Goal: Register for event/course

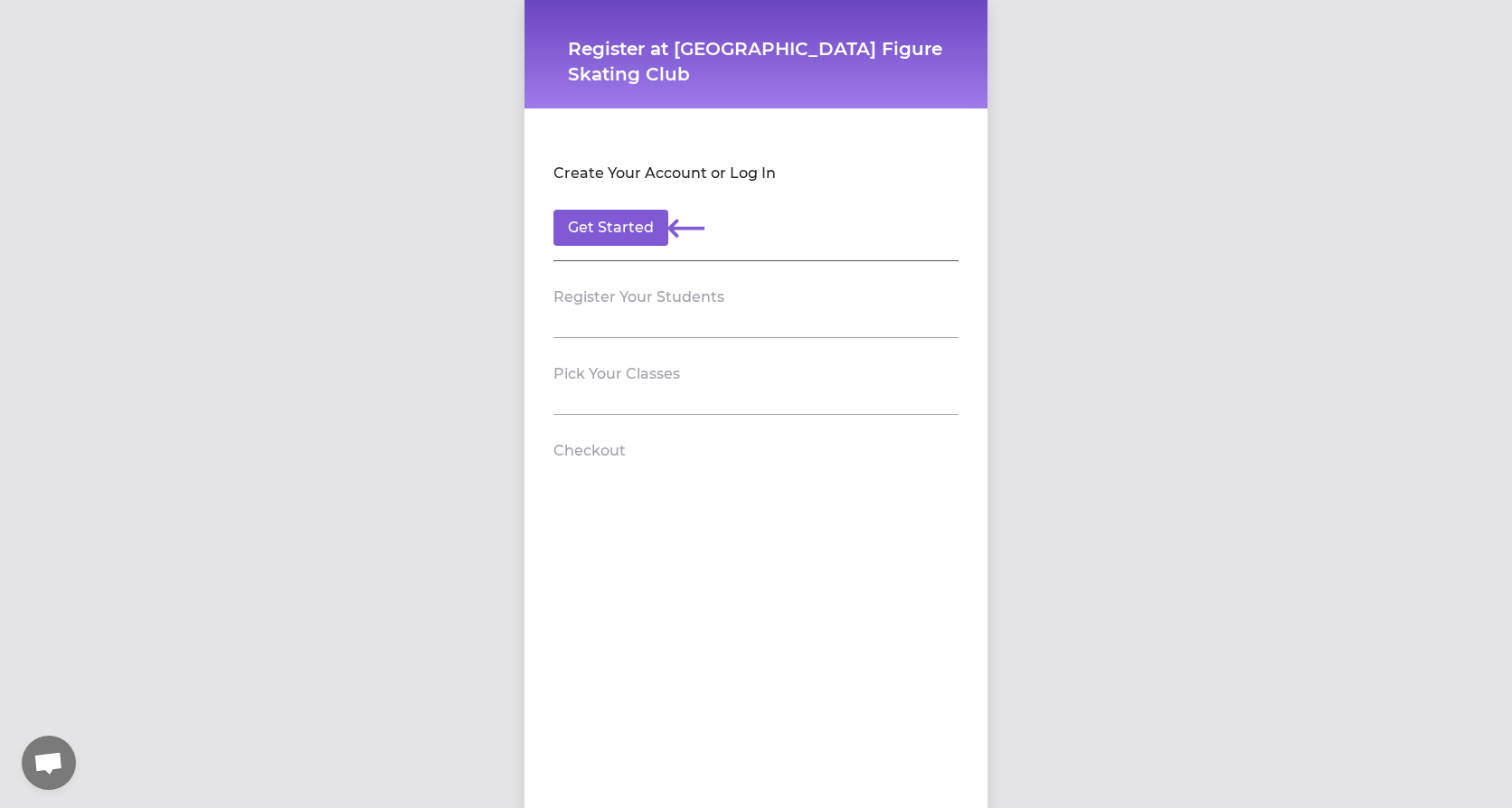
click at [661, 390] on section "Pick Your Classes" at bounding box center [756, 376] width 405 height 77
click at [647, 373] on h2 "Pick Your Classes" at bounding box center [616, 374] width 126 height 22
click at [618, 235] on button "Get Started" at bounding box center [610, 228] width 114 height 36
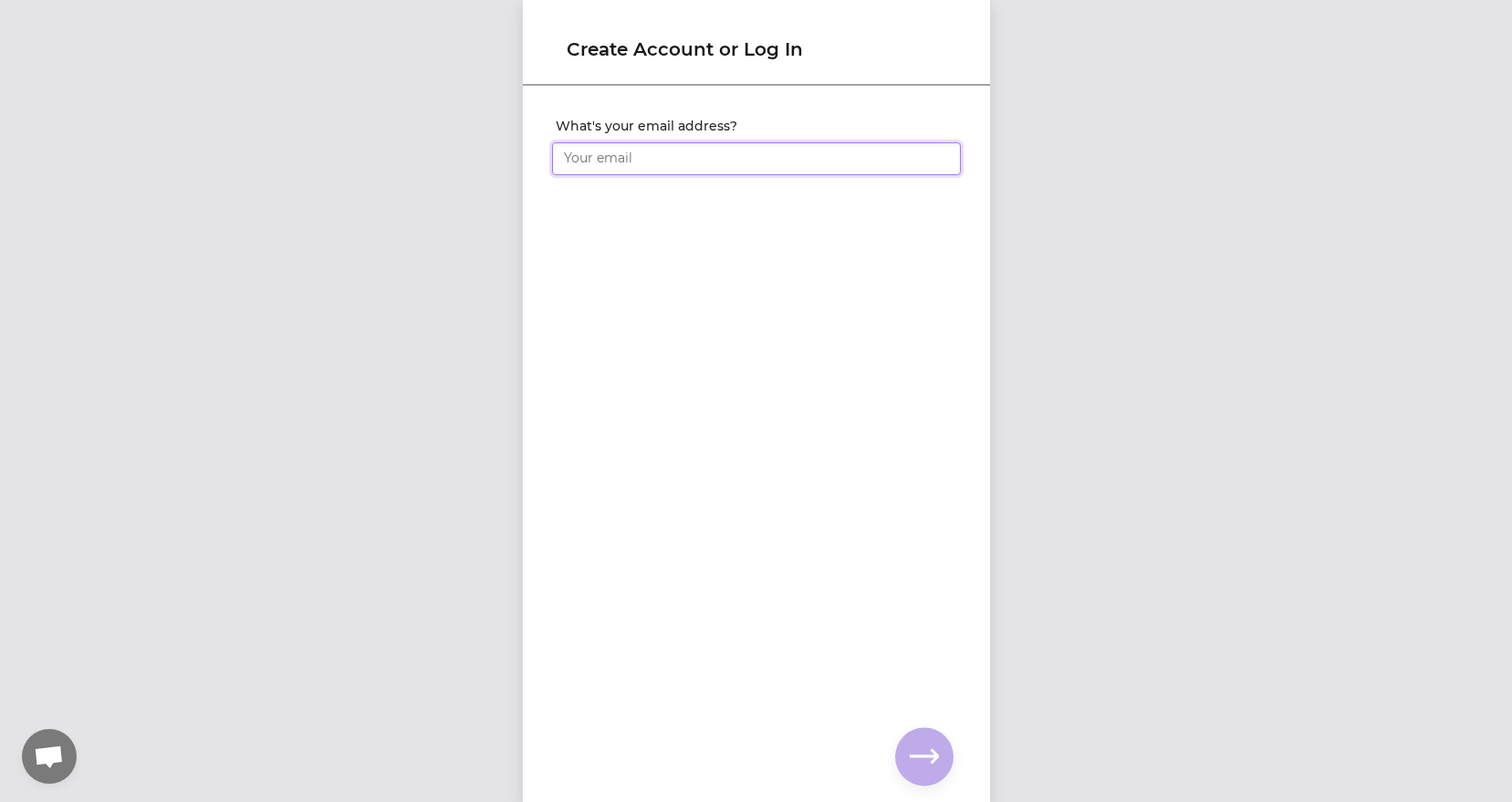
click at [636, 153] on input "What's your email address?" at bounding box center [757, 159] width 409 height 33
type input "m@[DOMAIN_NAME]"
click at [900, 729] on div "What's your email address? [EMAIL_ADDRESS][DOMAIN_NAME] You already have an acc…" at bounding box center [757, 414] width 467 height 654
click at [911, 736] on button "button" at bounding box center [925, 757] width 59 height 59
click at [685, 160] on input "What's your full name?" at bounding box center [757, 159] width 409 height 33
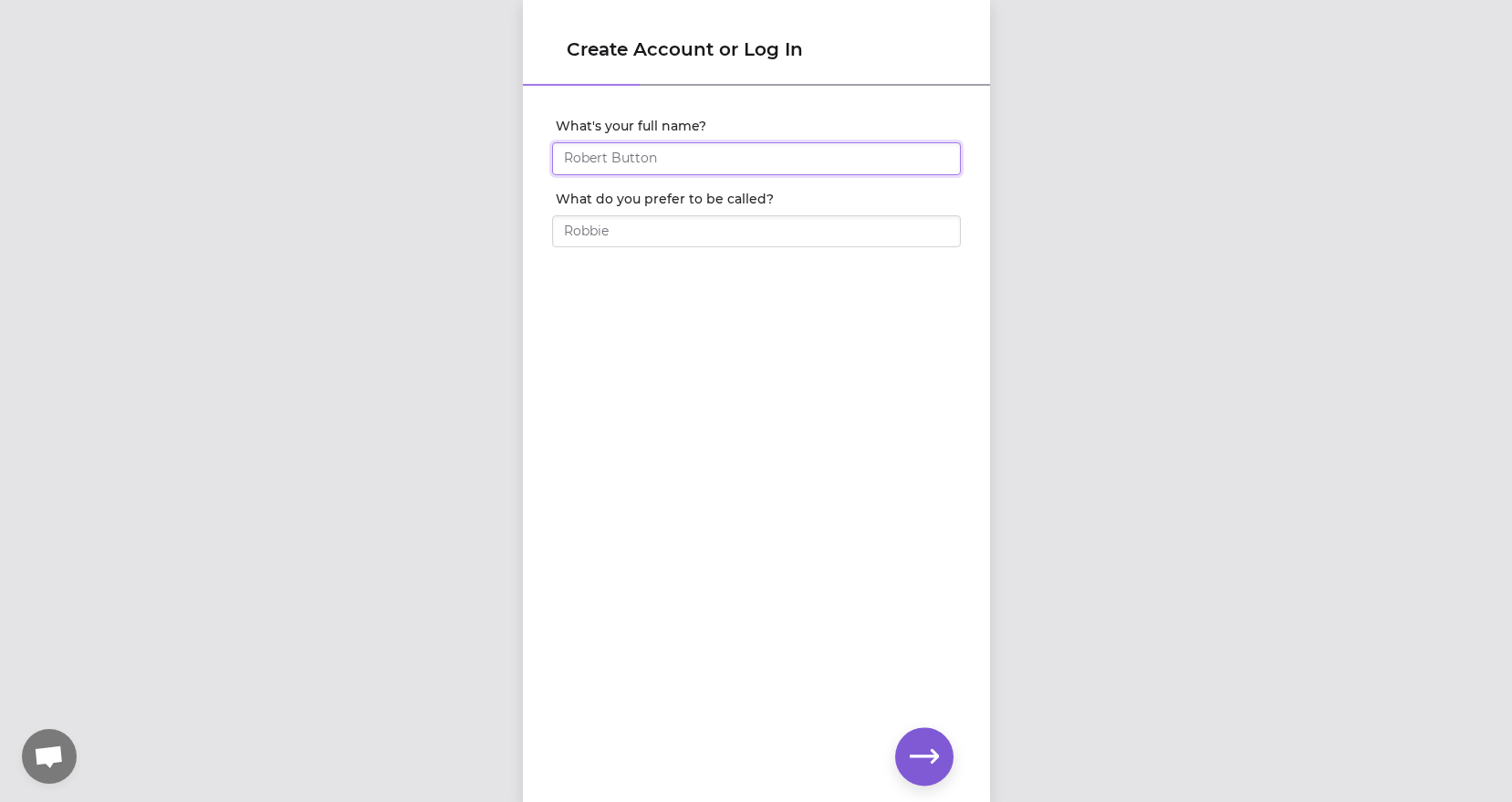
type input "[PERSON_NAME]"
click at [664, 228] on input "What do you prefer to be called?" at bounding box center [757, 232] width 409 height 33
type input "madison"
click at [926, 751] on icon "button" at bounding box center [925, 757] width 29 height 29
click at [683, 150] on input "What's your phone number?" at bounding box center [757, 159] width 409 height 33
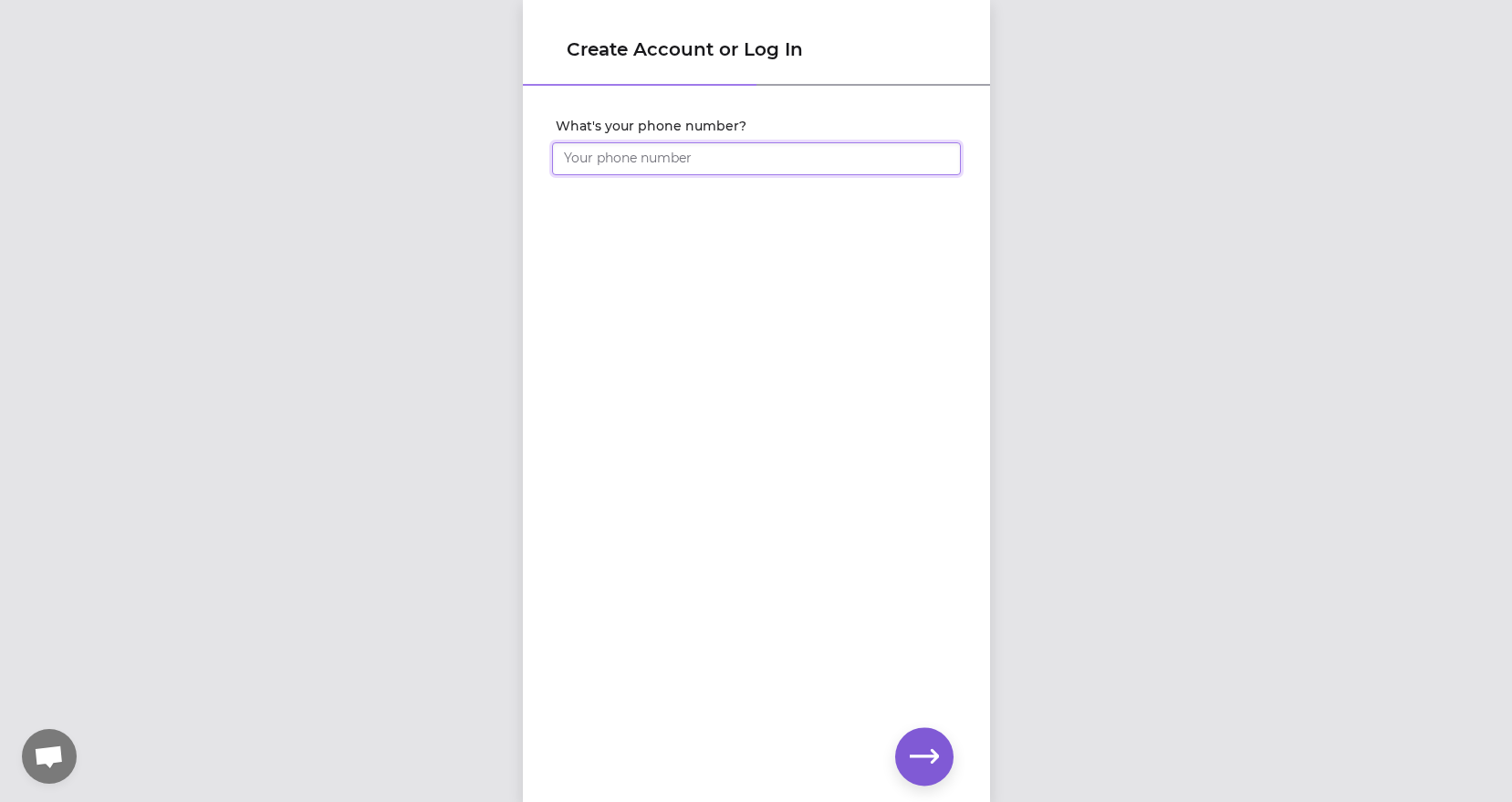
type input "[PHONE_NUMBER]"
click at [921, 748] on icon "button" at bounding box center [925, 757] width 29 height 29
click at [917, 749] on icon "button" at bounding box center [925, 757] width 29 height 29
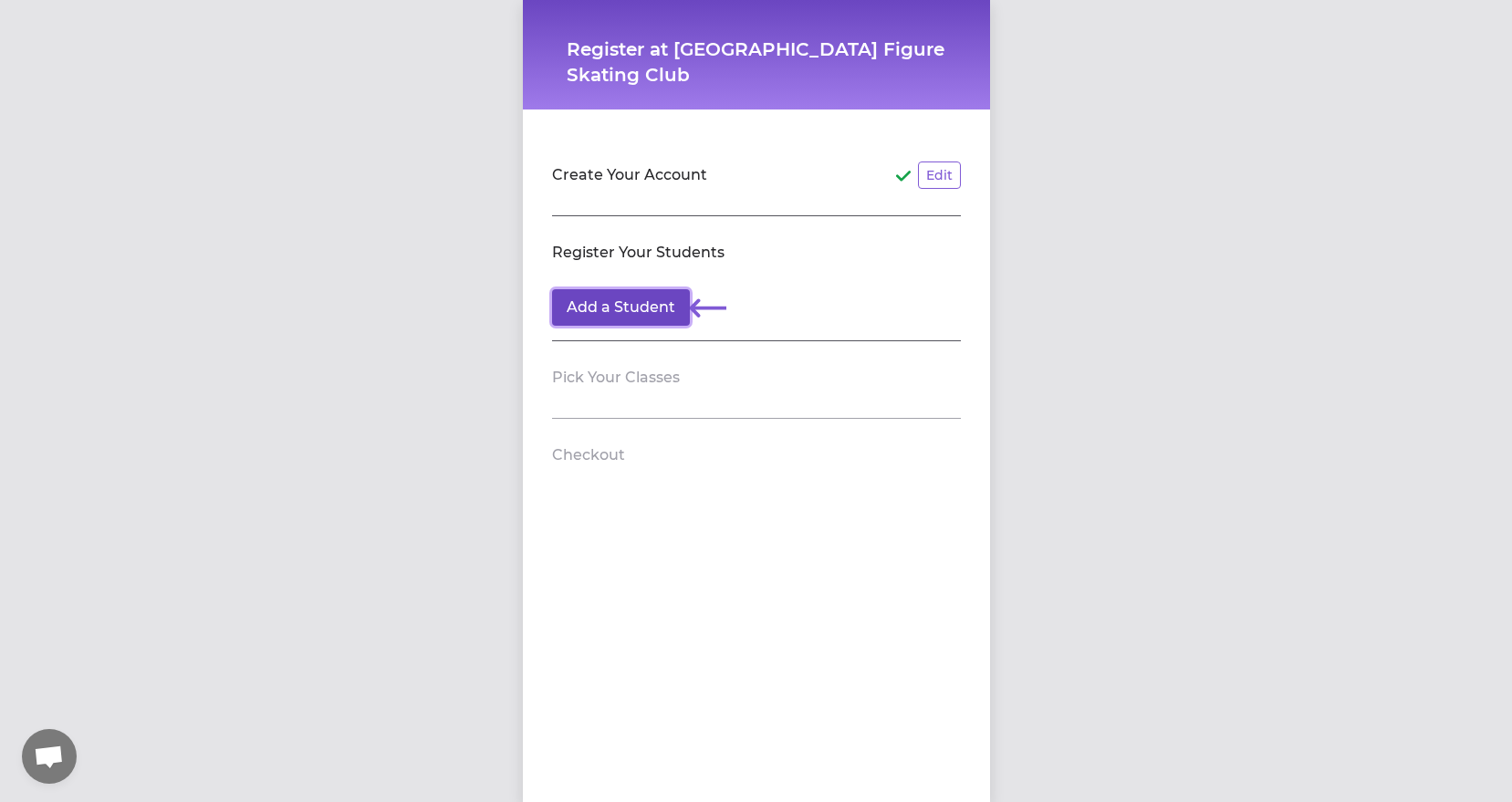
click at [612, 302] on button "Add a Student" at bounding box center [621, 308] width 137 height 37
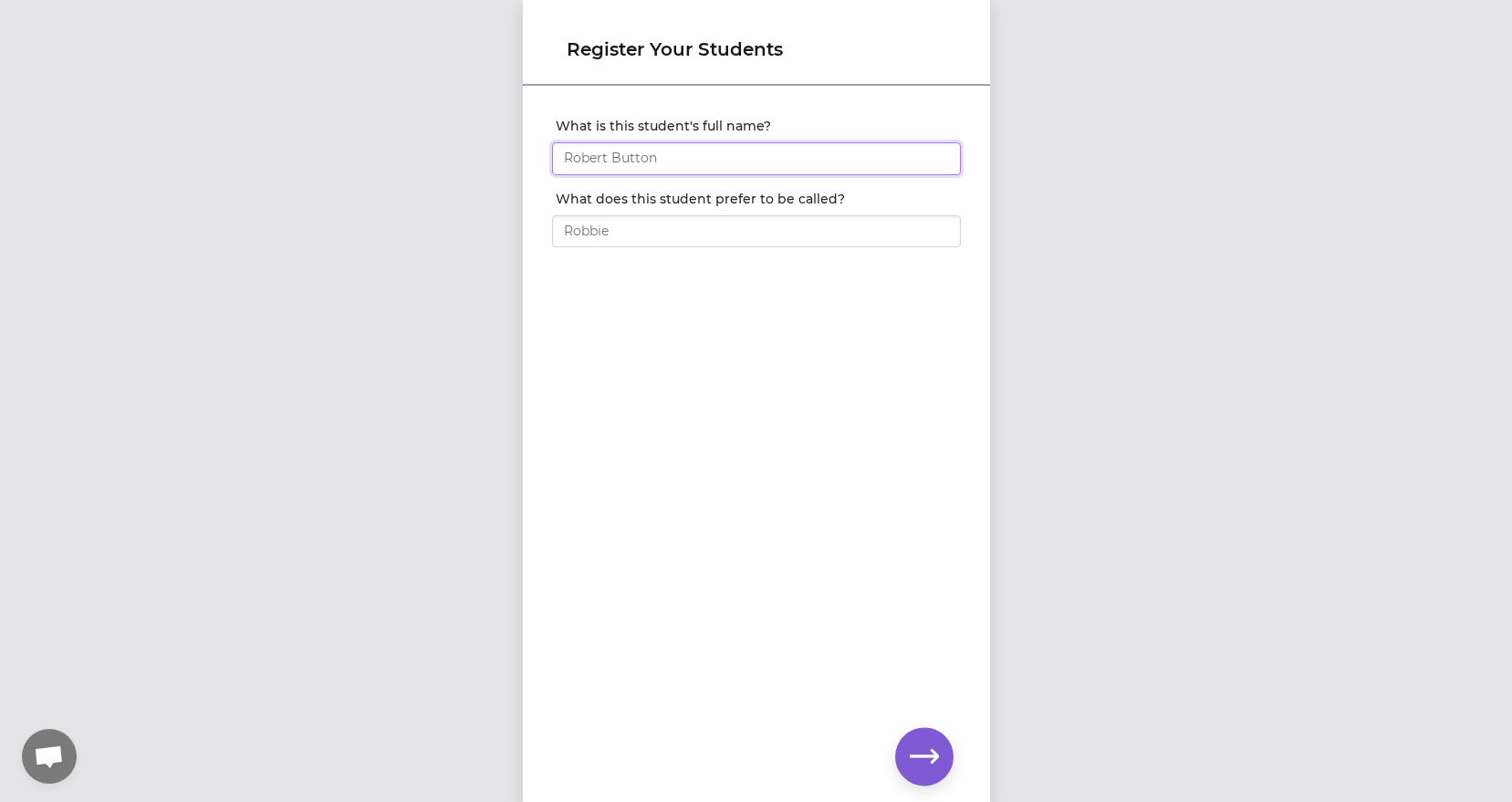
click at [609, 164] on input "What is this student's full name?" at bounding box center [757, 159] width 409 height 33
type input "[PERSON_NAME]"
click at [633, 233] on input "What does this student prefer to be called?" at bounding box center [757, 232] width 409 height 33
type input "madison"
click at [921, 764] on icon "button" at bounding box center [925, 757] width 29 height 29
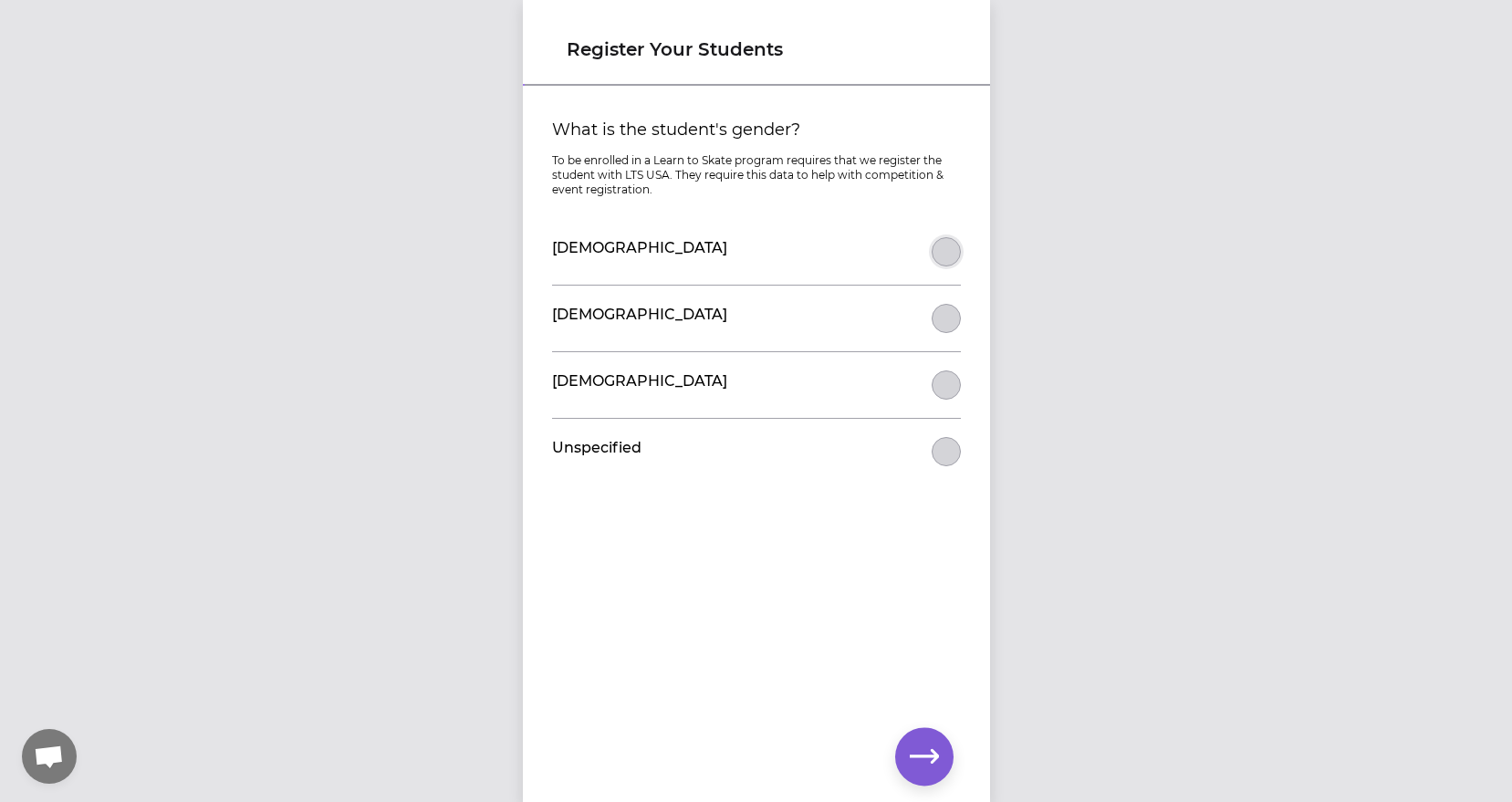
click at [936, 258] on button "What is the student's gender?" at bounding box center [947, 252] width 29 height 29
click at [931, 743] on icon "button" at bounding box center [925, 757] width 29 height 29
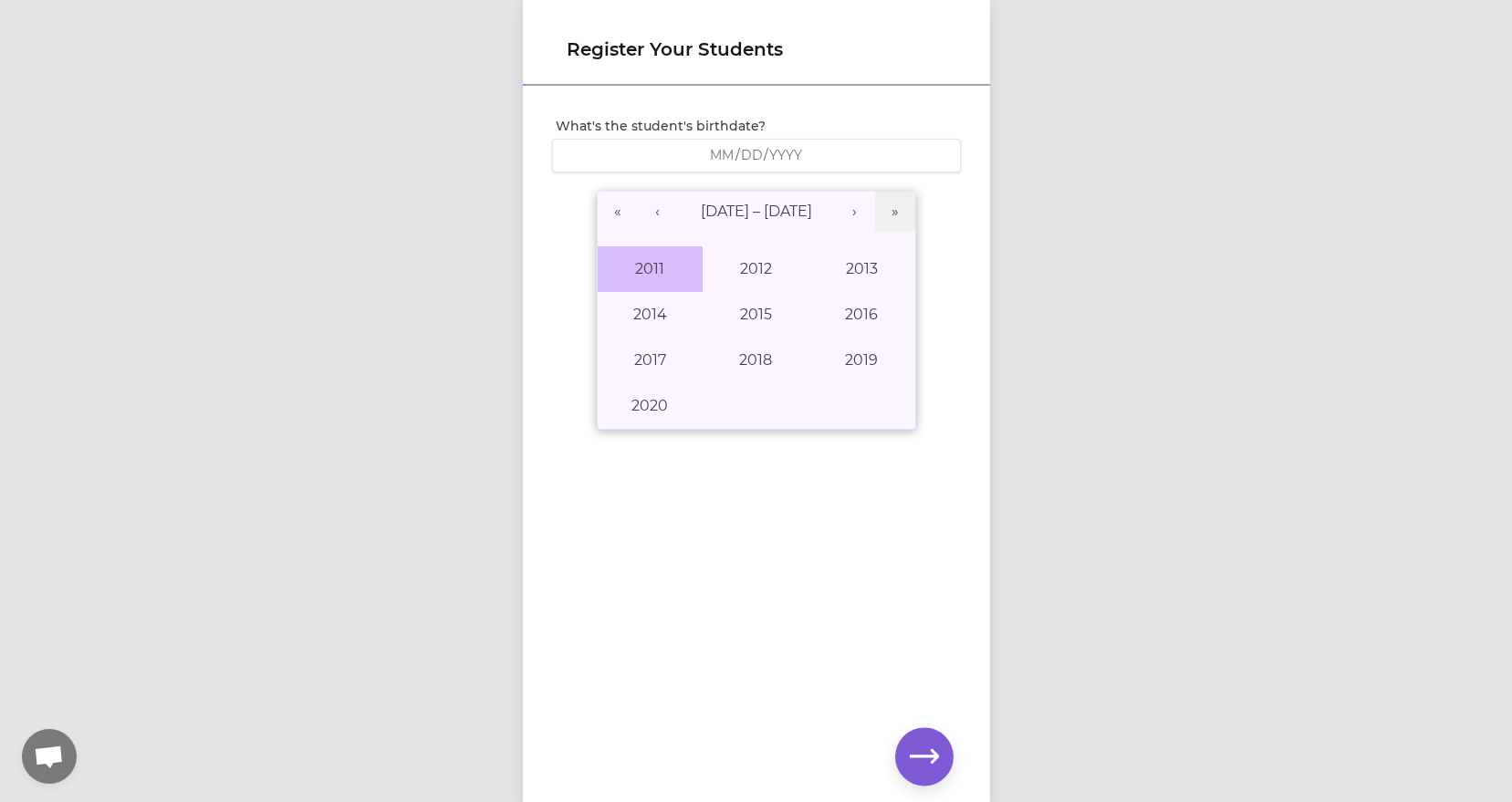
click at [634, 264] on button "2011" at bounding box center [651, 269] width 106 height 46
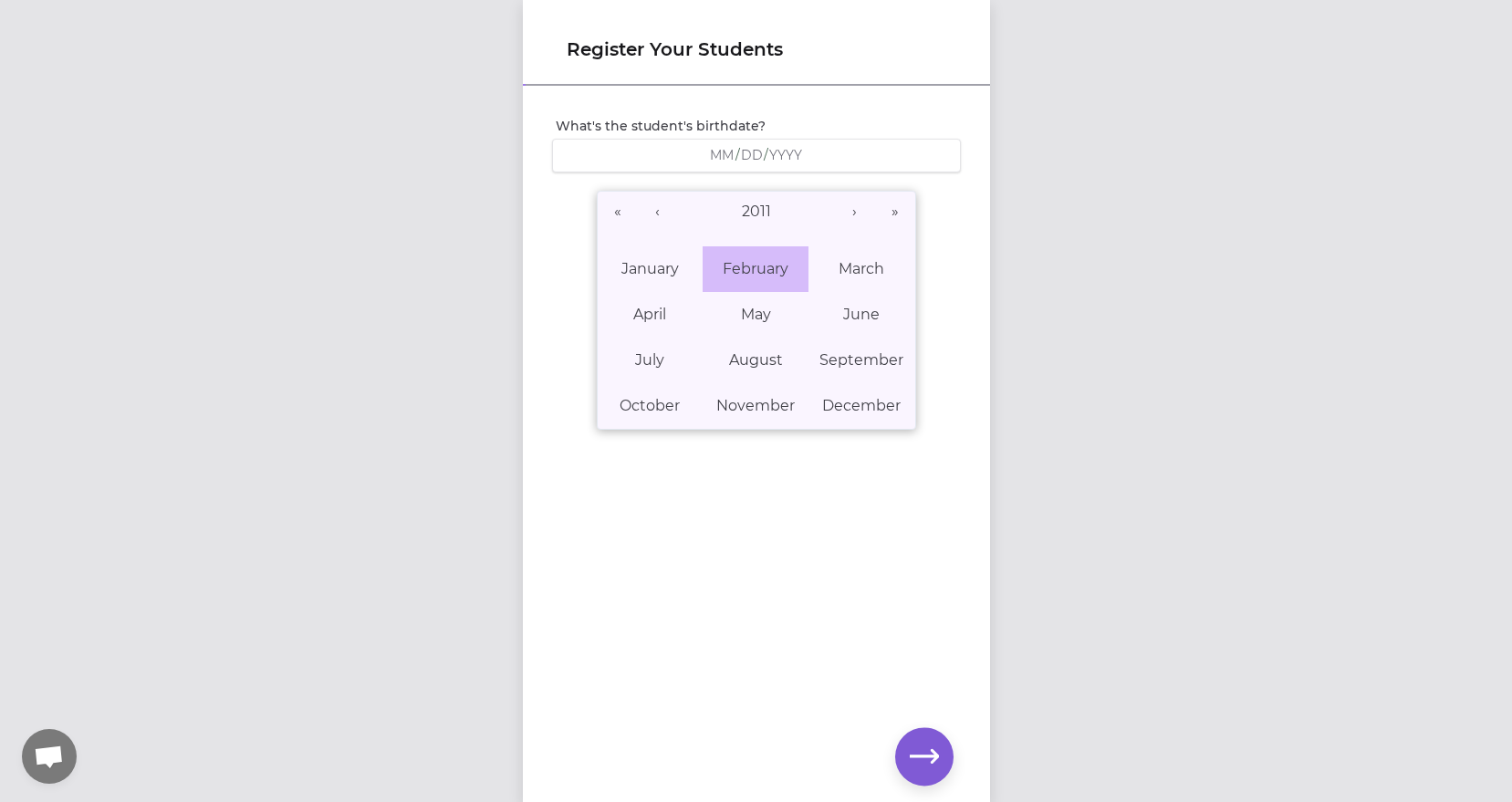
click at [723, 274] on abbr "February" at bounding box center [756, 269] width 66 height 17
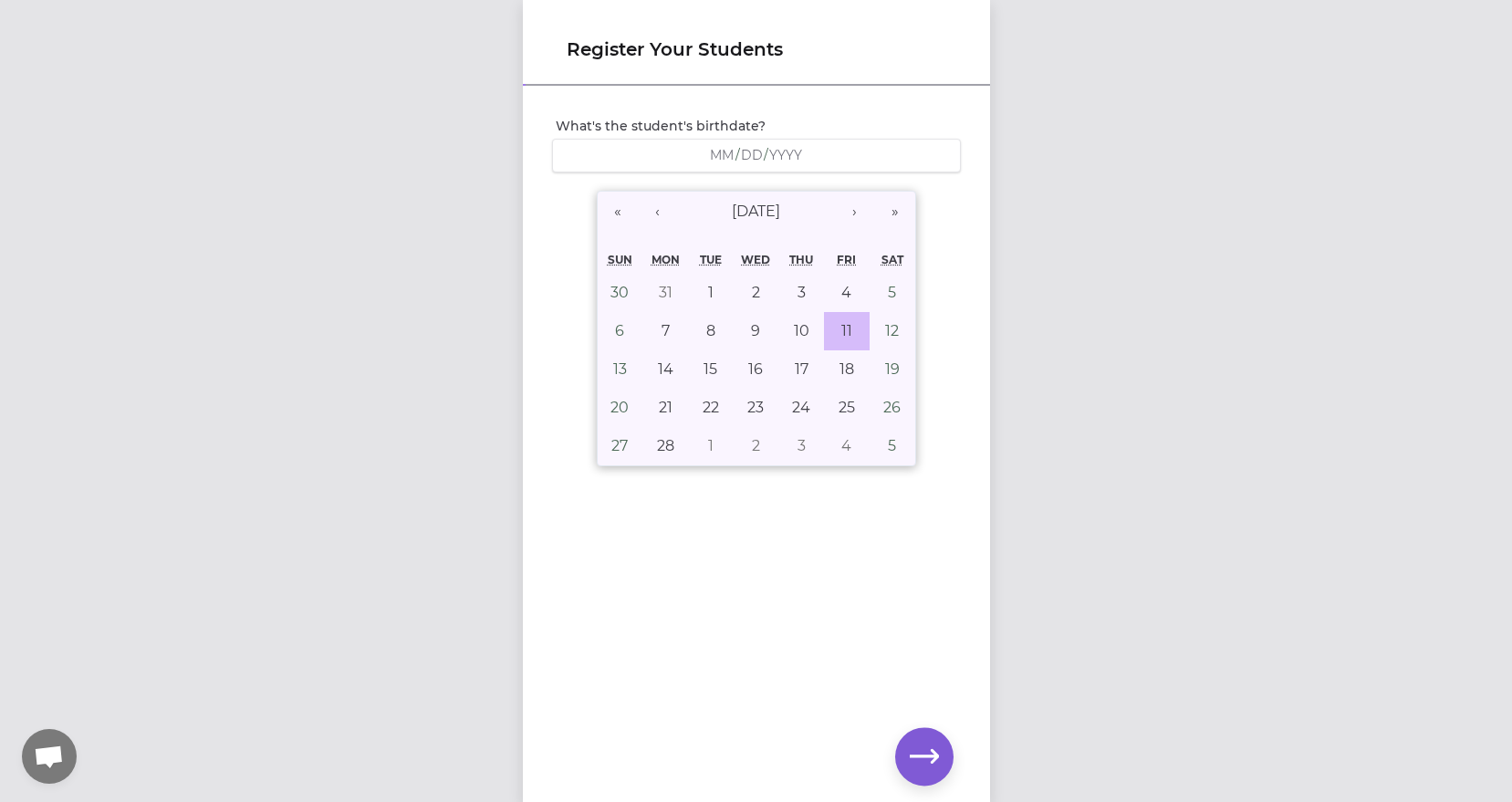
click at [832, 337] on button "11" at bounding box center [847, 332] width 46 height 38
type input "[DATE]"
type input "2"
type input "11"
type input "2011"
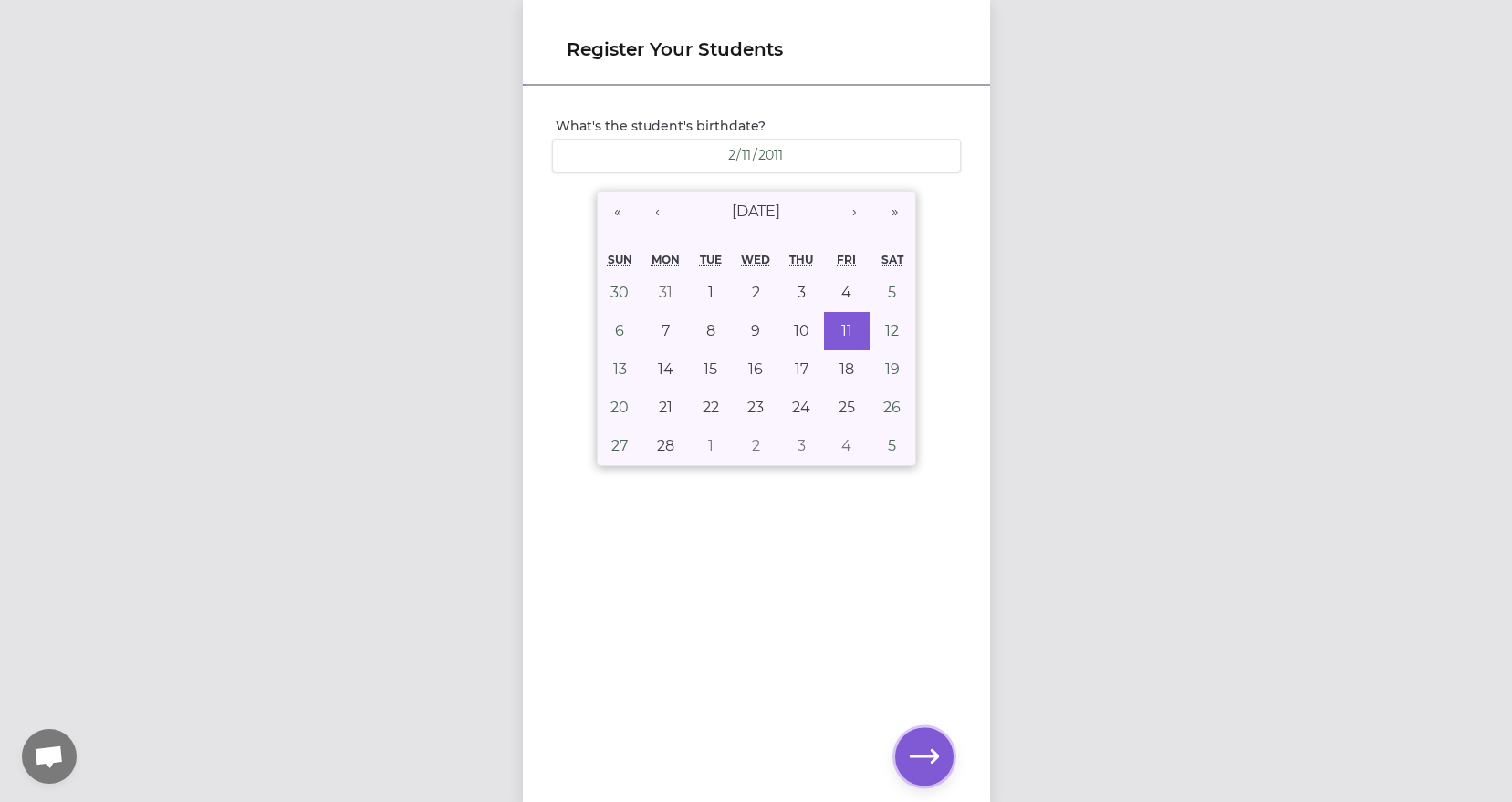
click at [935, 780] on button "button" at bounding box center [925, 757] width 59 height 59
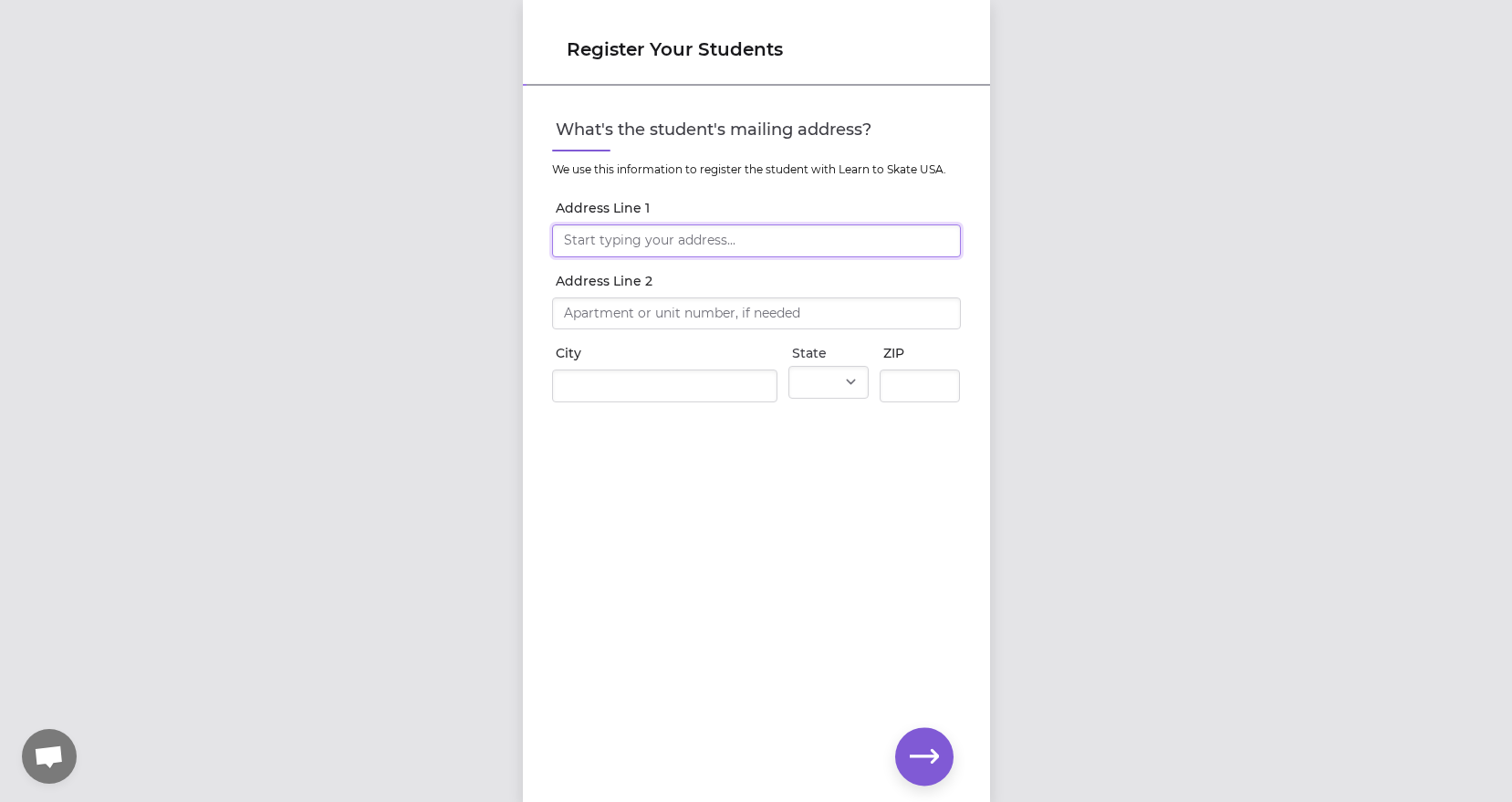
click at [661, 242] on input "Address Line 1" at bounding box center [757, 241] width 409 height 33
type input "[STREET_ADDRESS]"
type input "CDA"
select select "ID"
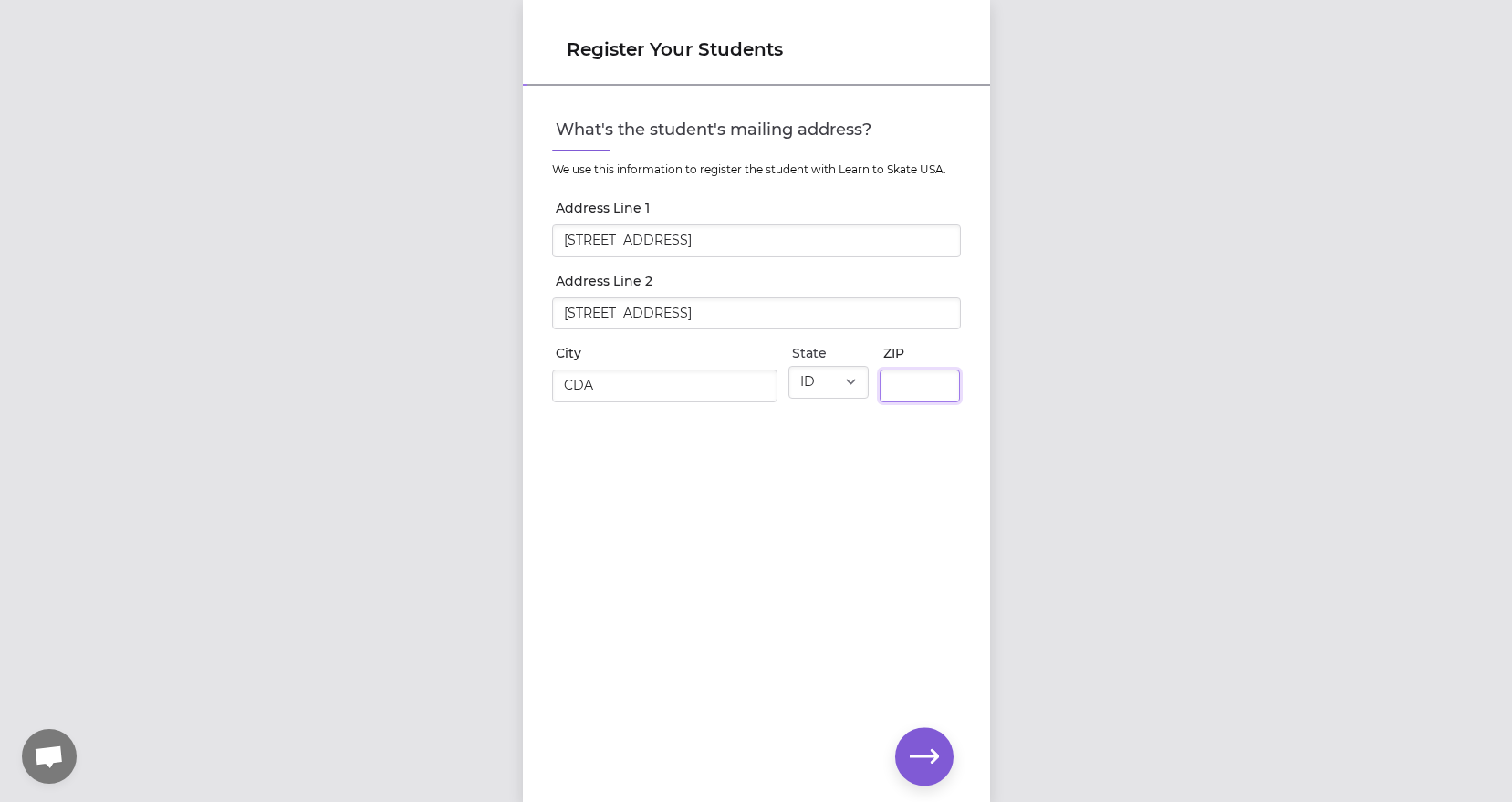
type input "99056"
click at [937, 761] on icon "button" at bounding box center [925, 757] width 29 height 29
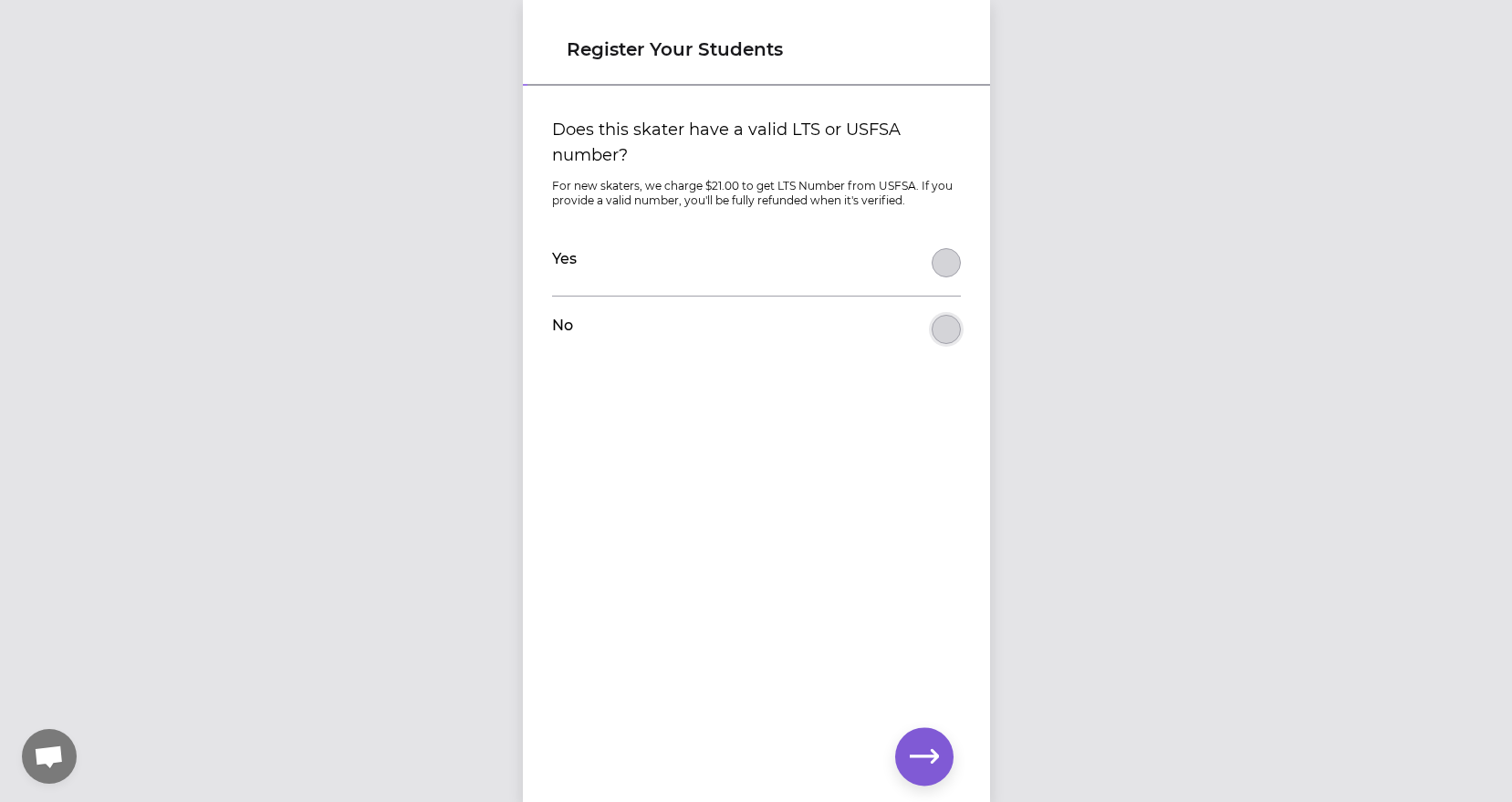
click at [936, 332] on button "Does this skater have a valid LTS or USFSA number?" at bounding box center [947, 330] width 29 height 29
click at [918, 753] on icon "button" at bounding box center [925, 757] width 29 height 29
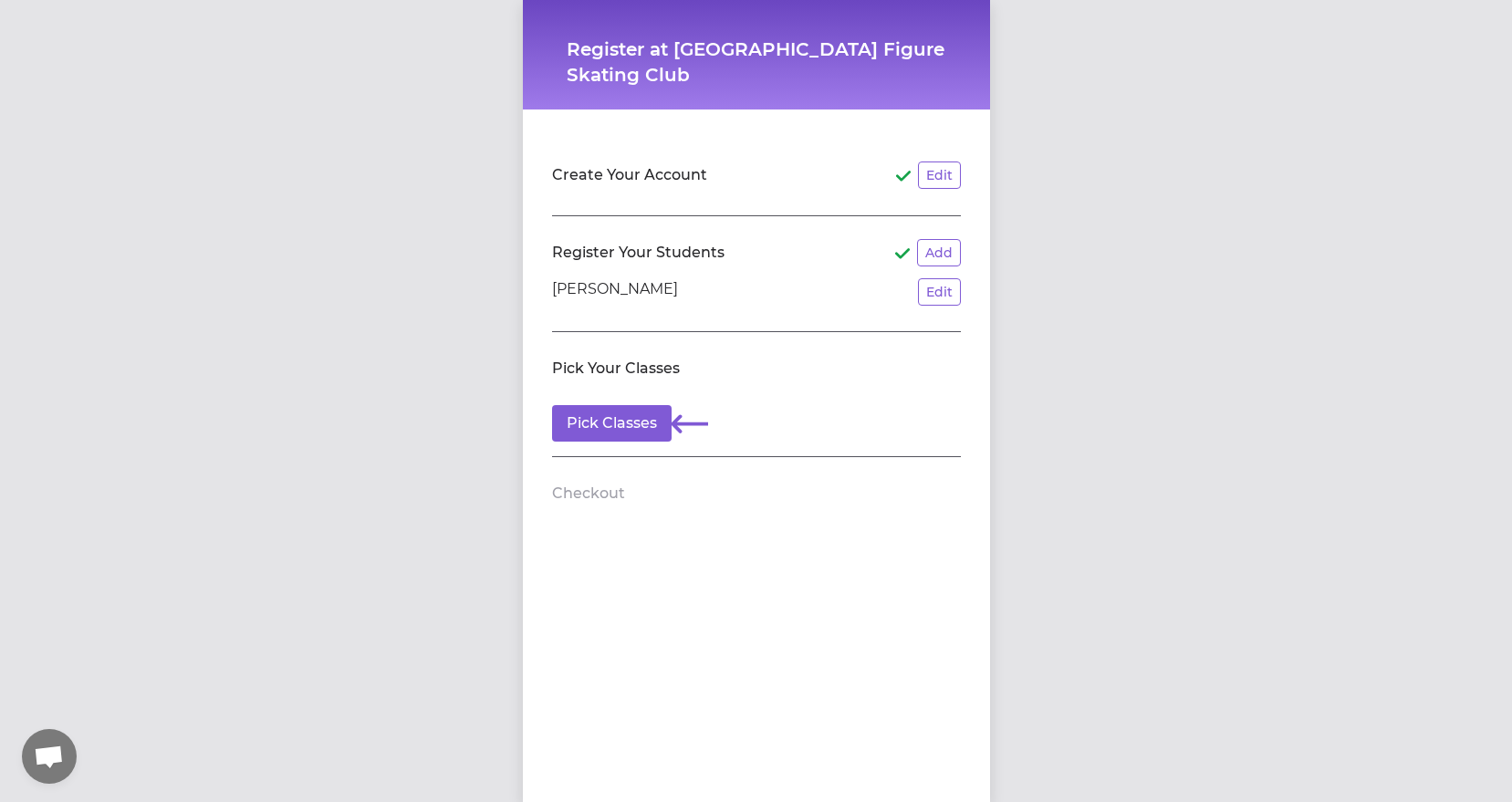
click at [613, 444] on section "Pick Your Classes Pick Classes" at bounding box center [757, 395] width 409 height 125
click at [606, 429] on button "Pick Classes" at bounding box center [612, 423] width 119 height 37
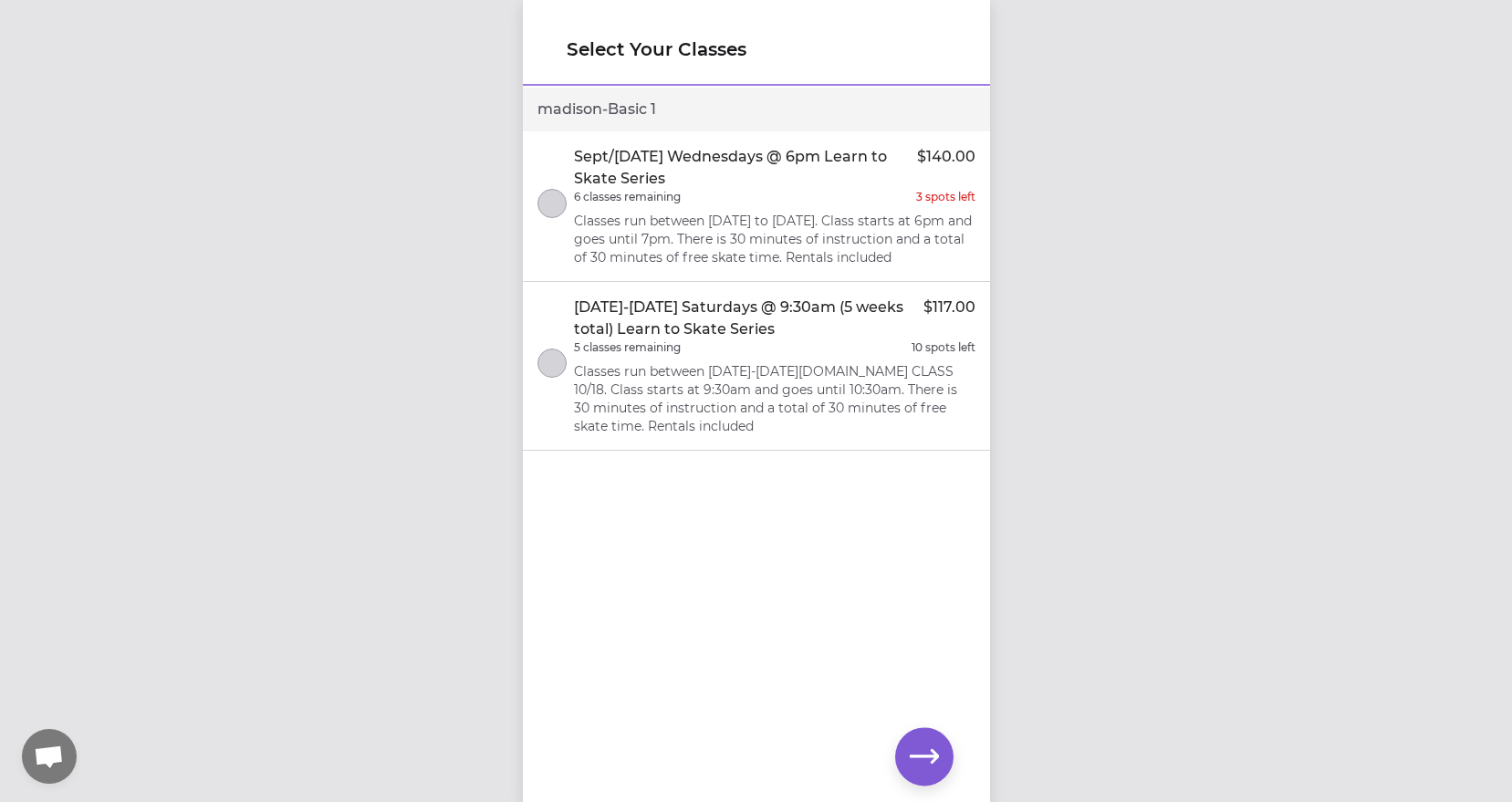
scroll to position [14, 0]
click at [656, 399] on p "Classes run between [DATE]-[DATE][DOMAIN_NAME] CLASS 10/18. Class starts at 9:3…" at bounding box center [774, 399] width 401 height 73
click at [904, 768] on button "button" at bounding box center [925, 757] width 59 height 59
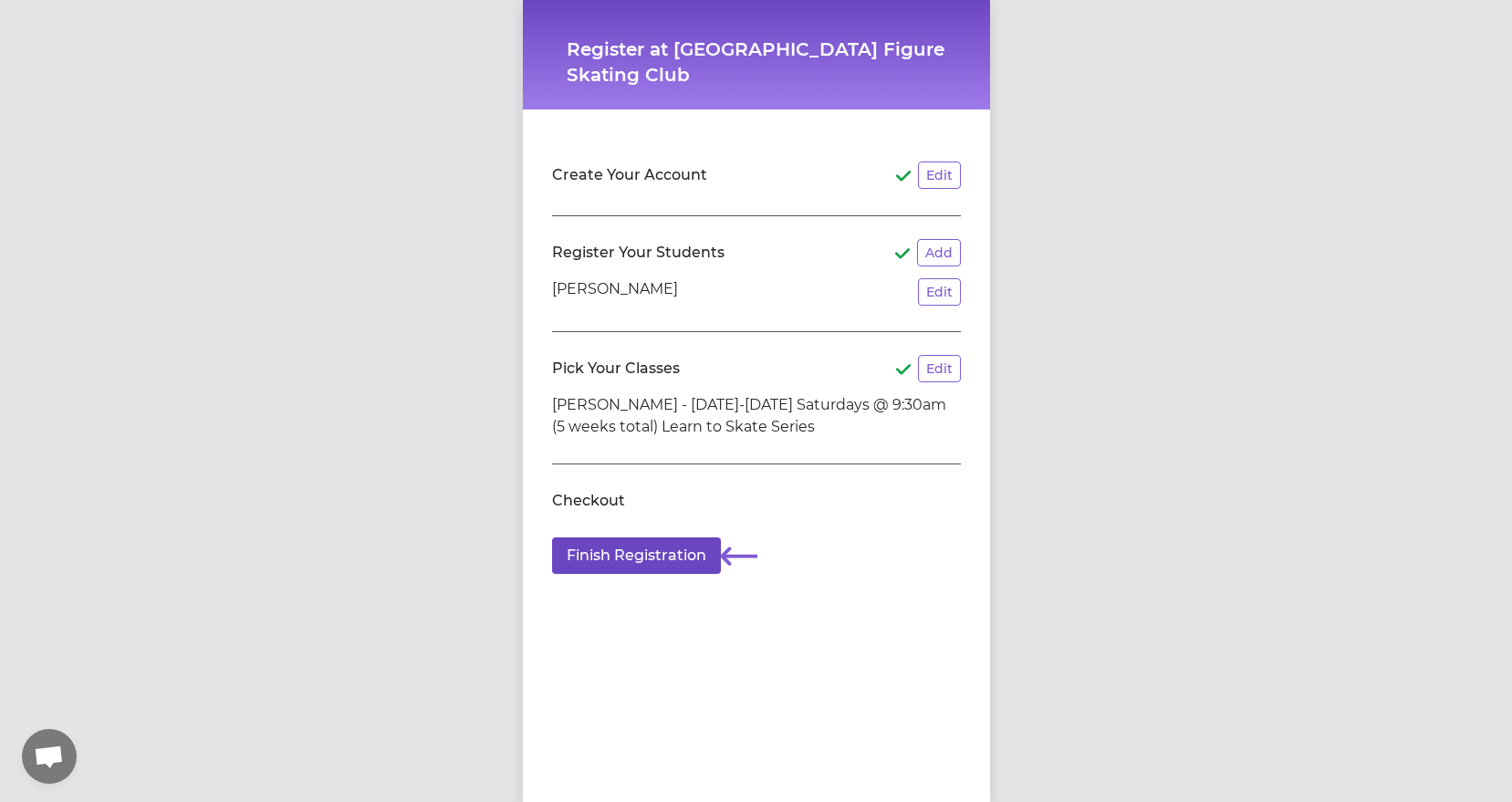
scroll to position [14, 0]
